Goal: Information Seeking & Learning: Learn about a topic

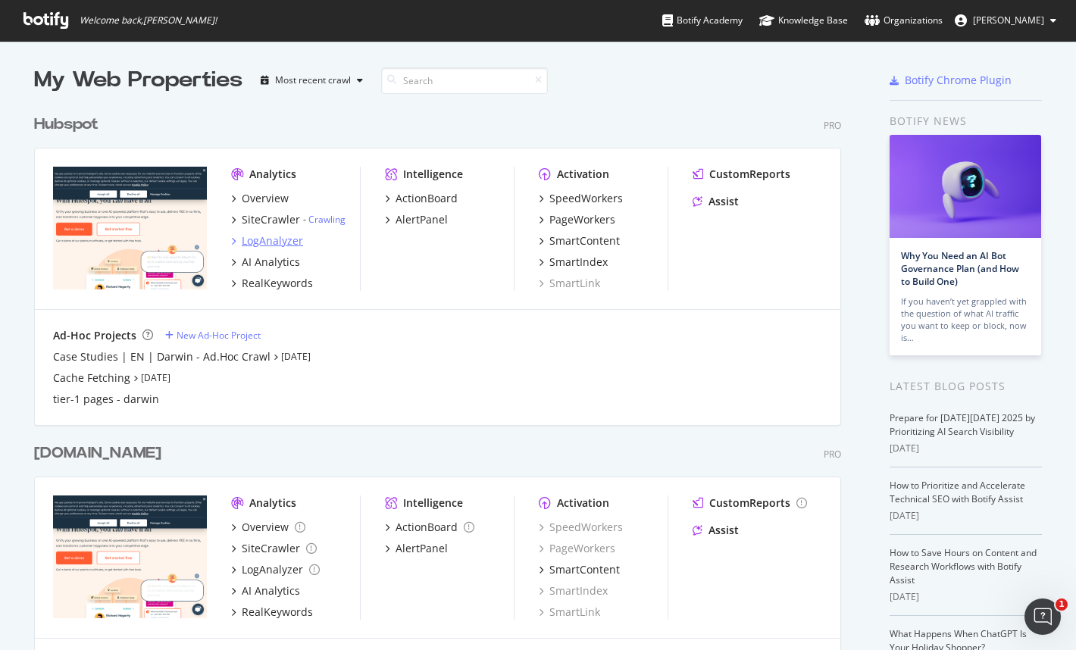
click at [275, 240] on div "LogAnalyzer" at bounding box center [272, 240] width 61 height 15
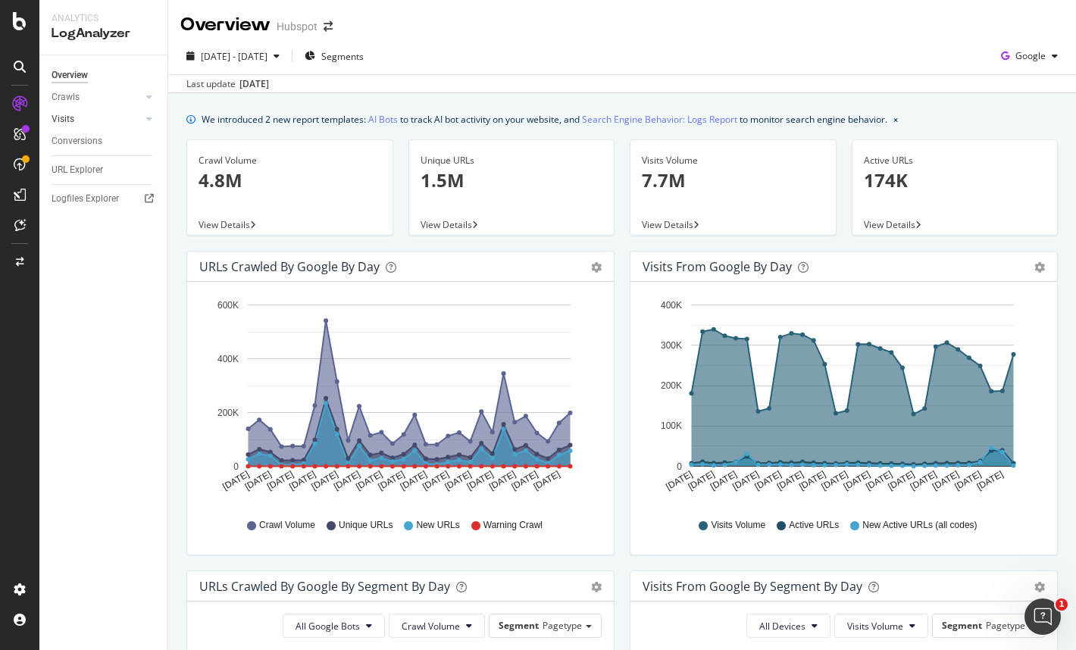
click at [91, 118] on link "Visits" at bounding box center [97, 119] width 90 height 16
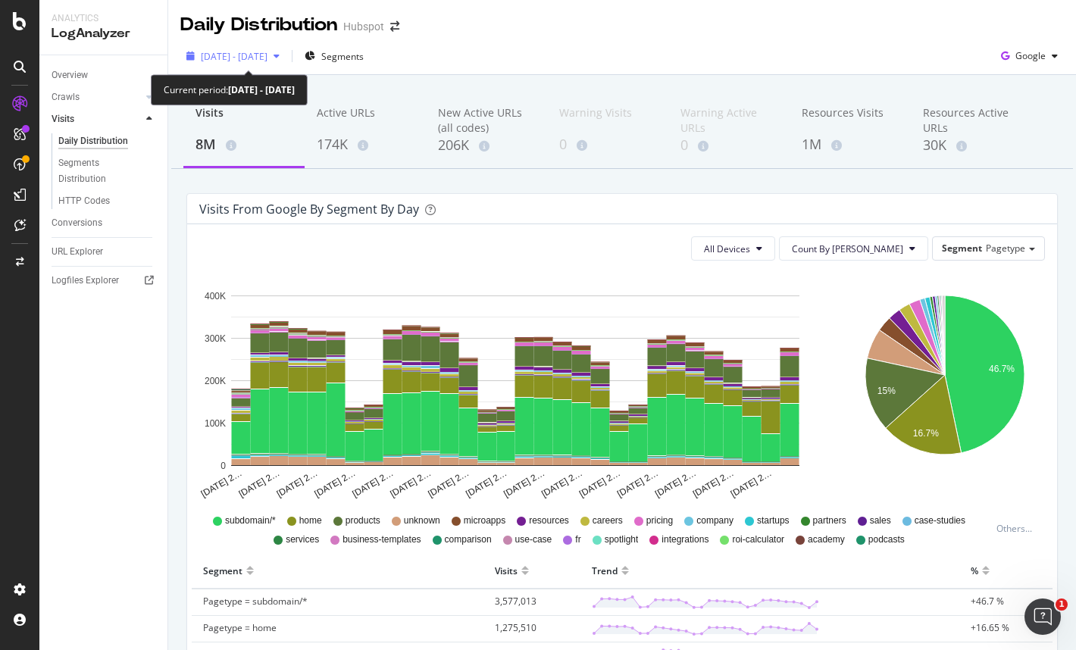
click at [267, 56] on span "[DATE] - [DATE]" at bounding box center [234, 56] width 67 height 13
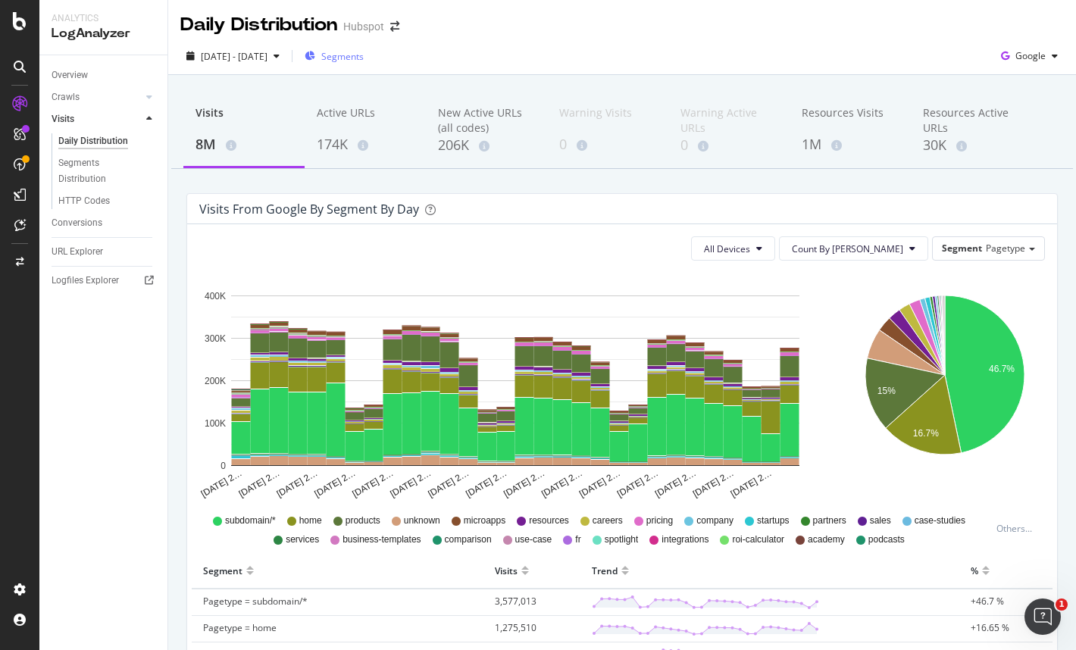
click at [353, 45] on div "Segments" at bounding box center [334, 56] width 59 height 23
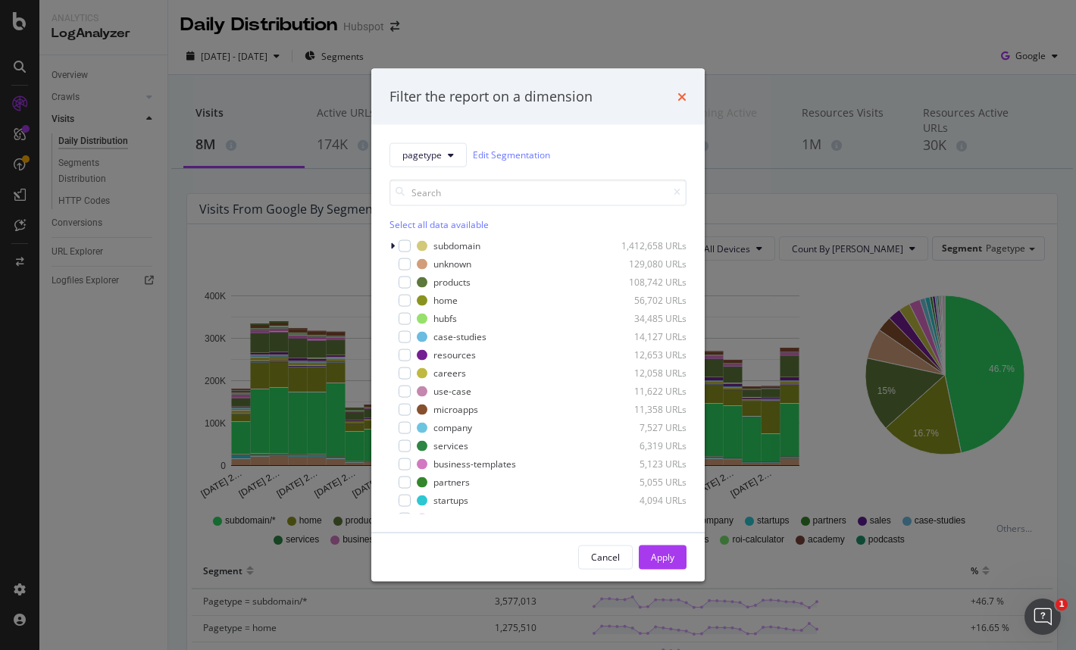
click at [683, 98] on icon "times" at bounding box center [681, 96] width 9 height 12
